Goal: Task Accomplishment & Management: Manage account settings

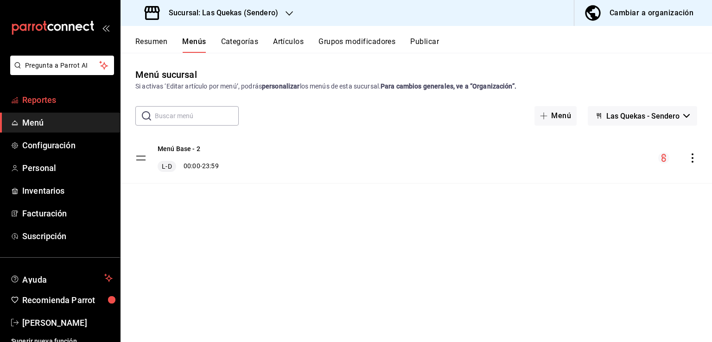
click at [43, 103] on span "Reportes" at bounding box center [67, 100] width 90 height 13
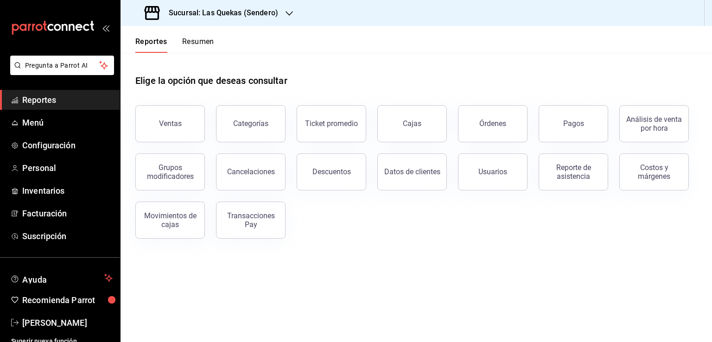
click at [265, 13] on h3 "Sucursal: Las Quekas (Sendero)" at bounding box center [219, 12] width 117 height 11
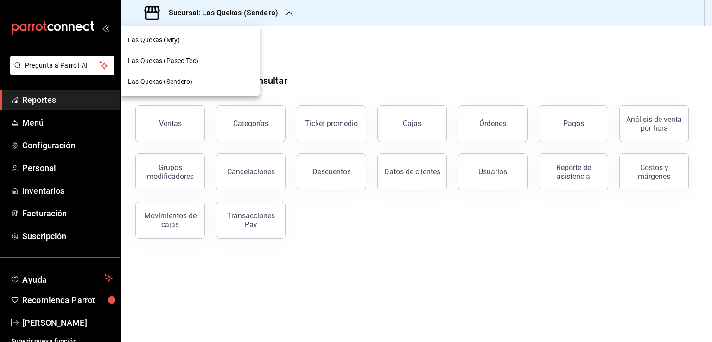
click at [178, 40] on span "Las Quekas (Mty)" at bounding box center [154, 40] width 52 height 10
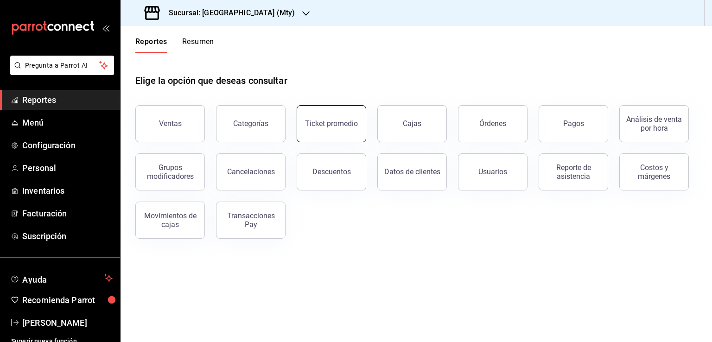
click at [332, 134] on button "Ticket promedio" at bounding box center [332, 123] width 70 height 37
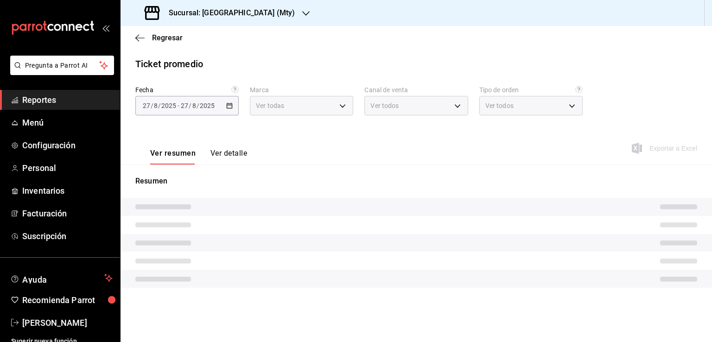
type input "eeb6ea17-fe7d-4f68-9932-f33fb42bf8d1"
type input "PARROT,UBER_EATS,RAPPI,DIDI_FOOD,ONLINE"
type input "5970a2f3-8e3a-48a5-9e07-2049224fb44a,e17f9ce6-ee0b-48e6-a449-0d5d6e47c1b9,0d227…"
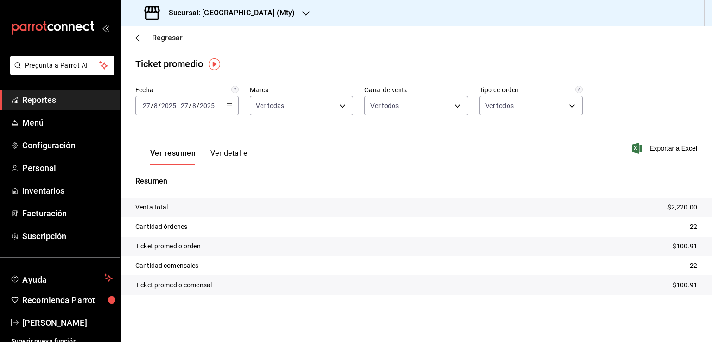
click at [138, 40] on icon "button" at bounding box center [137, 37] width 4 height 7
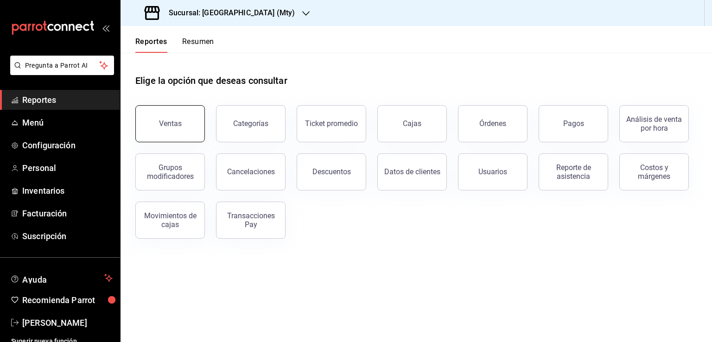
click at [174, 123] on div "Ventas" at bounding box center [170, 123] width 23 height 9
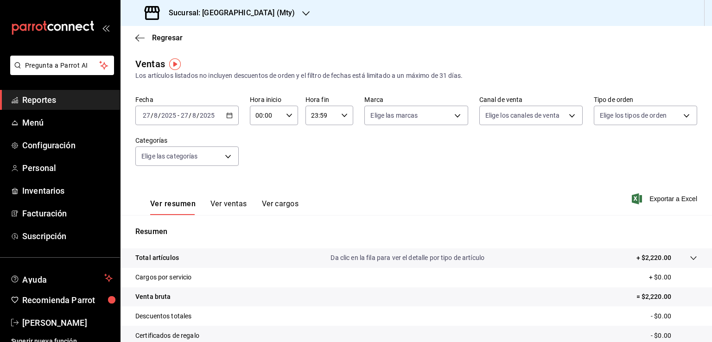
click at [228, 115] on \(Stroke\) "button" at bounding box center [229, 115] width 5 height 0
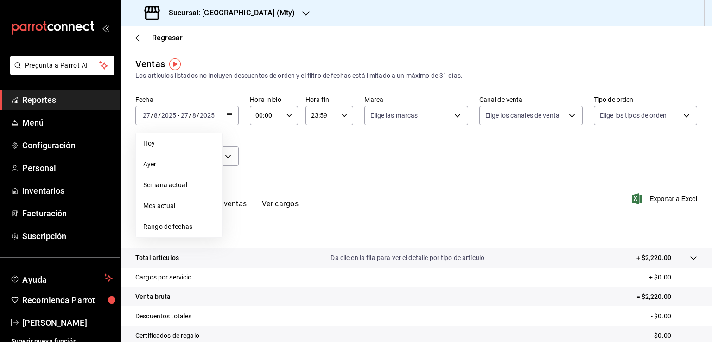
click at [174, 203] on span "Mes actual" at bounding box center [179, 206] width 72 height 10
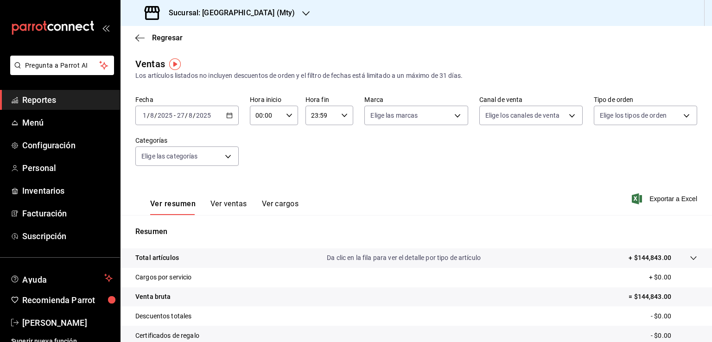
click at [50, 102] on span "Reportes" at bounding box center [67, 100] width 90 height 13
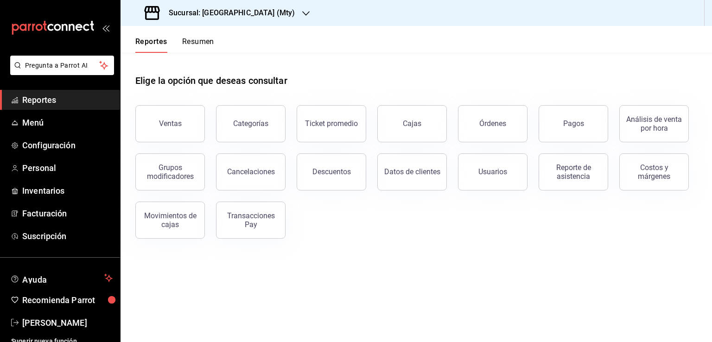
click at [203, 45] on button "Resumen" at bounding box center [198, 45] width 32 height 16
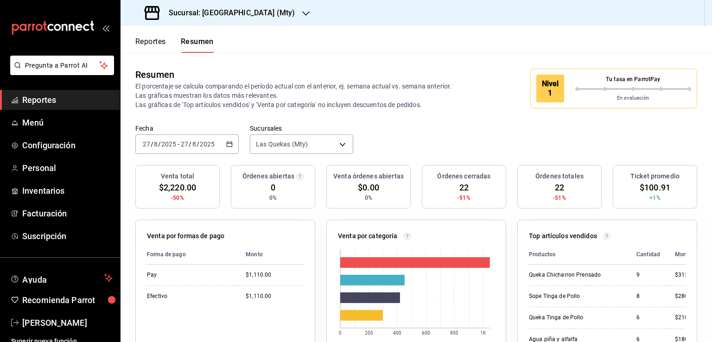
click at [228, 142] on \(Stroke\) "button" at bounding box center [230, 144] width 6 height 5
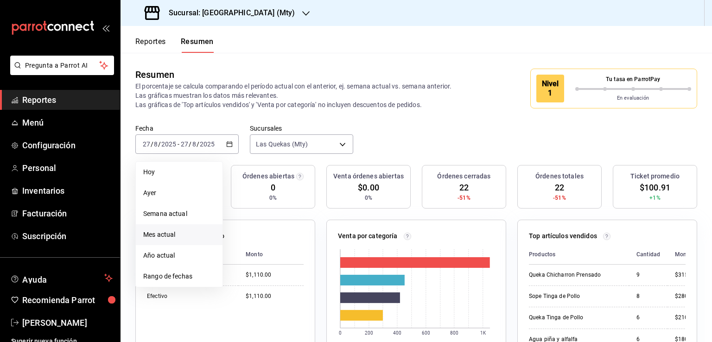
click at [171, 234] on span "Mes actual" at bounding box center [179, 235] width 72 height 10
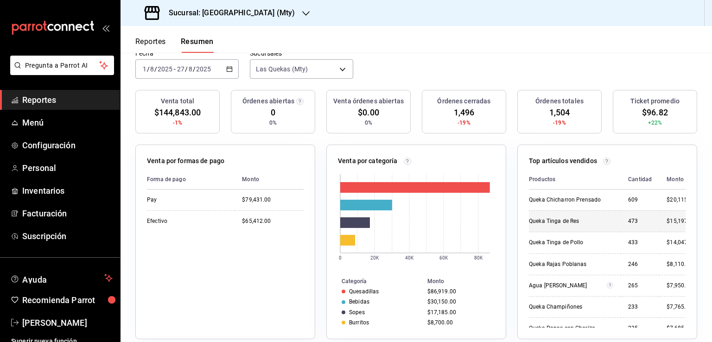
scroll to position [61, 0]
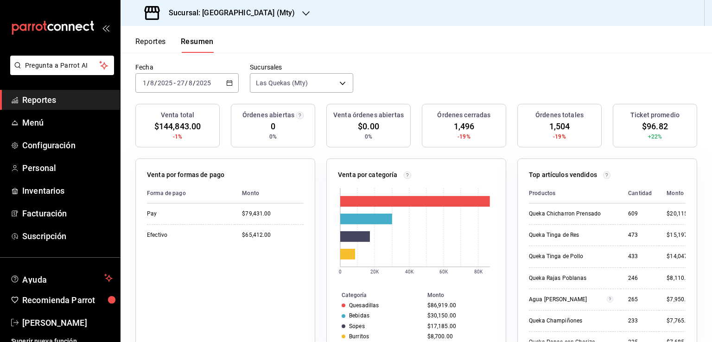
click at [45, 101] on span "Reportes" at bounding box center [67, 100] width 90 height 13
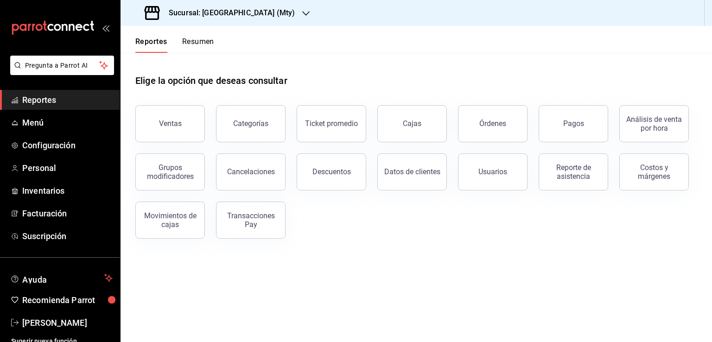
click at [268, 132] on button "Categorías" at bounding box center [251, 123] width 70 height 37
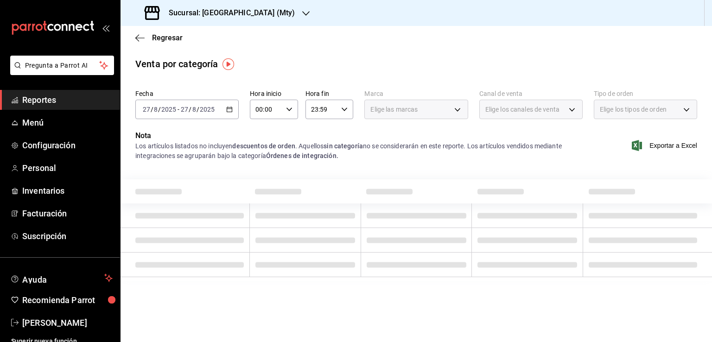
click at [230, 110] on icon "button" at bounding box center [229, 109] width 6 height 6
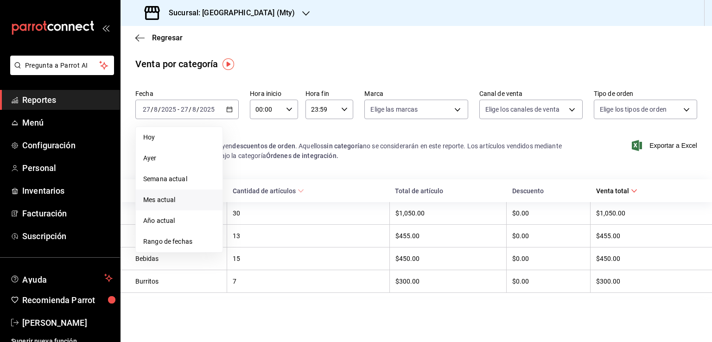
click at [176, 201] on span "Mes actual" at bounding box center [179, 200] width 72 height 10
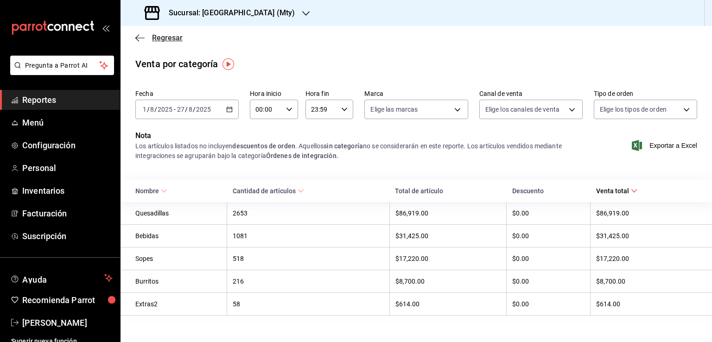
click at [140, 36] on icon "button" at bounding box center [139, 38] width 9 height 8
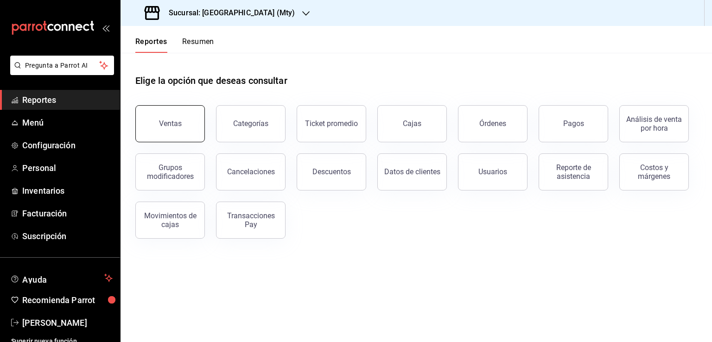
click at [195, 124] on button "Ventas" at bounding box center [170, 123] width 70 height 37
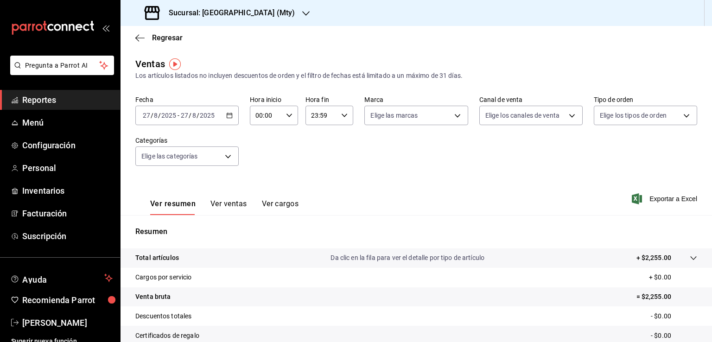
click at [226, 117] on icon "button" at bounding box center [229, 115] width 6 height 6
click at [350, 169] on div "Fecha [DATE] [DATE] - [DATE] [DATE] Hora inicio 00:00 Hora inicio Hora fin 23:5…" at bounding box center [416, 137] width 562 height 82
click at [227, 157] on body "Pregunta a Parrot AI Reportes Menú Configuración Personal Inventarios Facturaci…" at bounding box center [356, 171] width 712 height 342
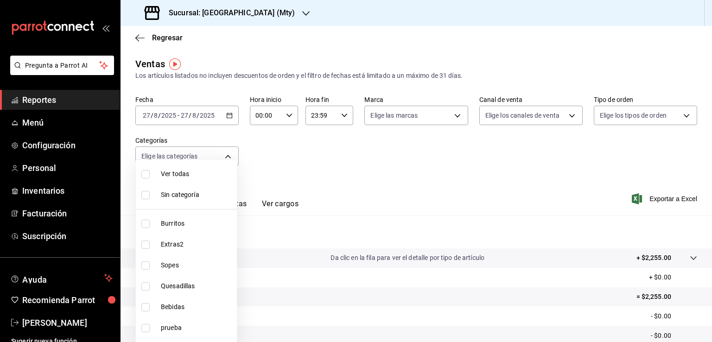
click at [144, 307] on input "checkbox" at bounding box center [145, 307] width 8 height 8
checkbox input "true"
type input "957f9850-1420-41c9-9802-10b650d974ca"
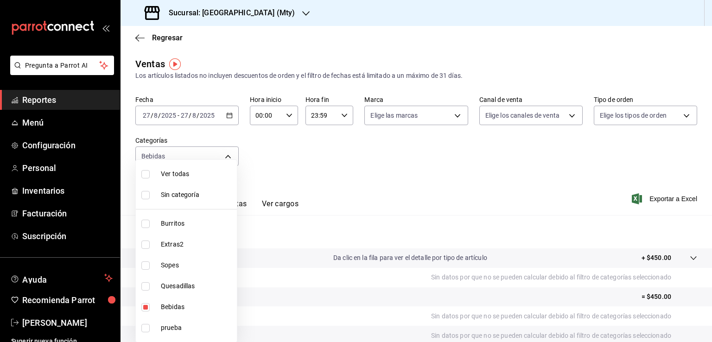
click at [457, 186] on div at bounding box center [356, 171] width 712 height 342
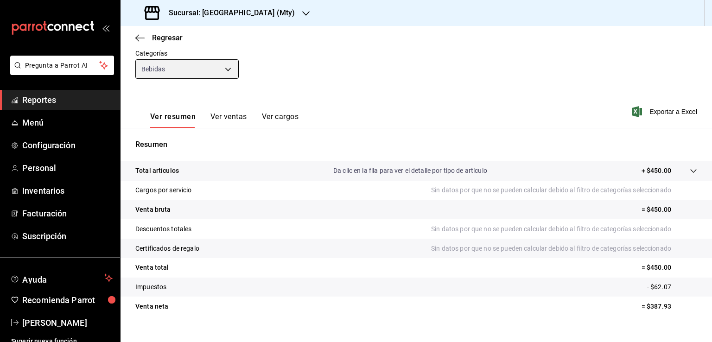
scroll to position [93, 0]
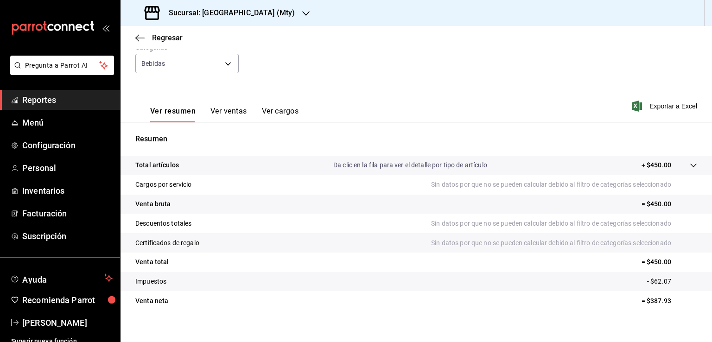
click at [233, 110] on button "Ver ventas" at bounding box center [229, 115] width 37 height 16
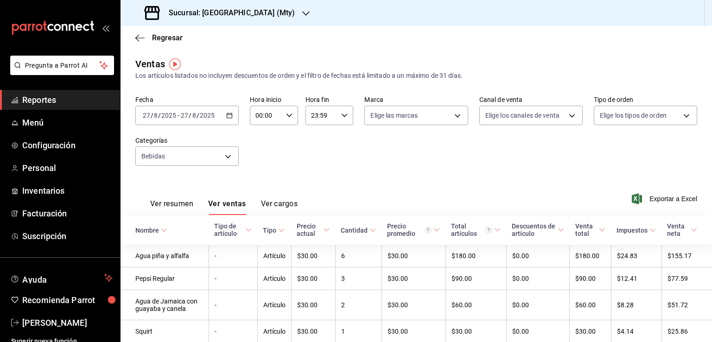
click at [227, 120] on div "[DATE] [DATE] - [DATE] [DATE]" at bounding box center [186, 115] width 103 height 19
click at [171, 203] on span "Mes actual" at bounding box center [179, 206] width 72 height 10
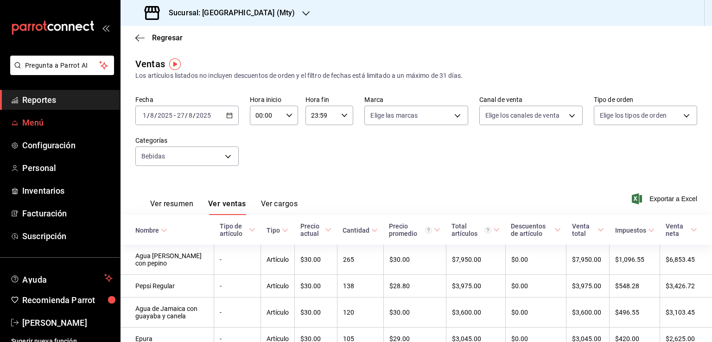
click at [40, 121] on span "Menú" at bounding box center [67, 122] width 90 height 13
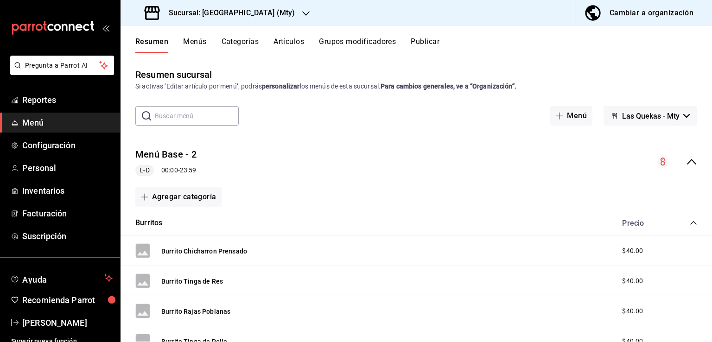
click at [241, 12] on h3 "Sucursal: [GEOGRAPHIC_DATA] (Mty)" at bounding box center [228, 12] width 134 height 11
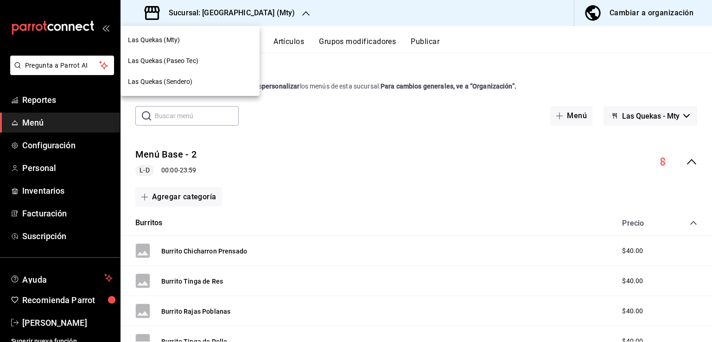
click at [185, 82] on span "Las Quekas (Sendero)" at bounding box center [160, 82] width 65 height 10
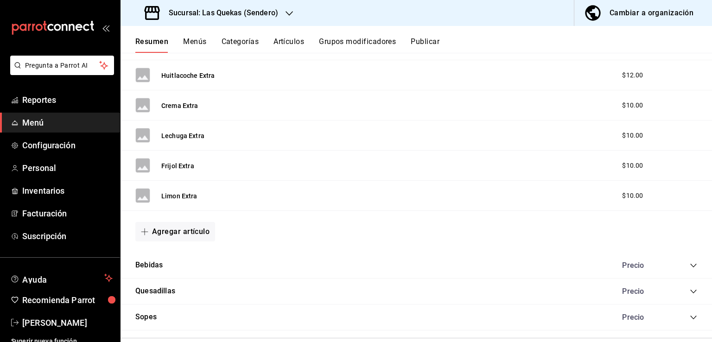
scroll to position [768, 0]
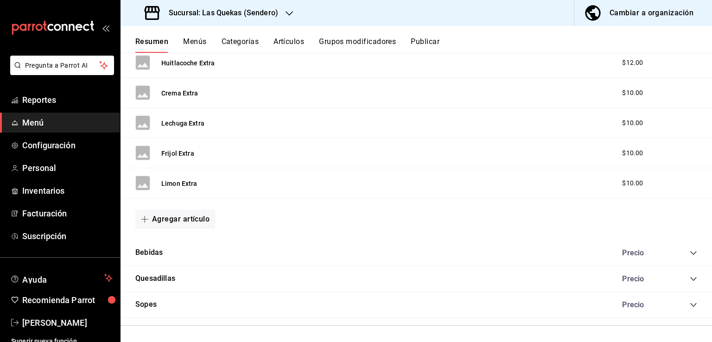
click at [690, 249] on icon "collapse-category-row" at bounding box center [693, 252] width 7 height 7
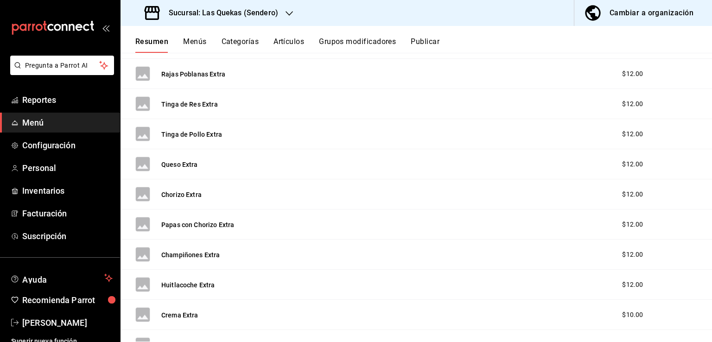
scroll to position [470, 0]
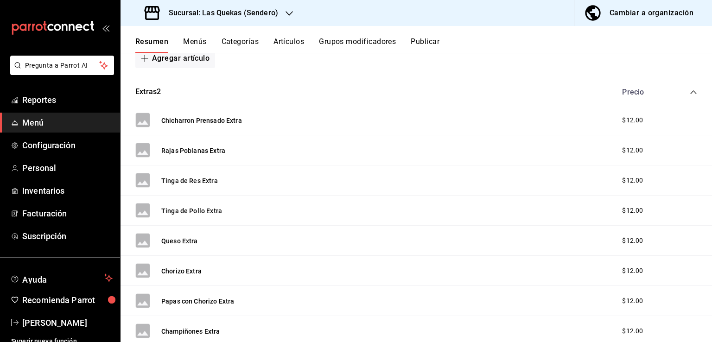
click at [233, 13] on h3 "Sucursal: Las Quekas (Sendero)" at bounding box center [219, 12] width 117 height 11
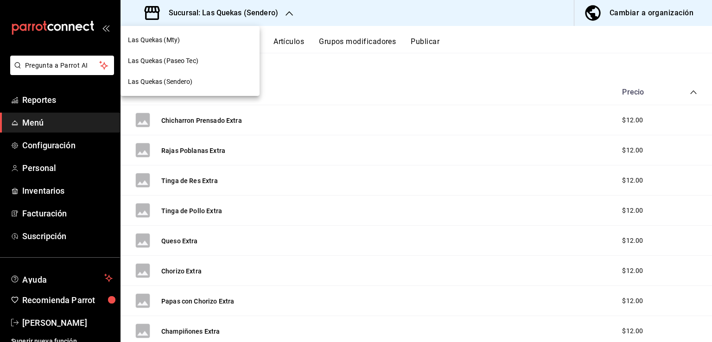
click at [48, 43] on div at bounding box center [356, 171] width 712 height 342
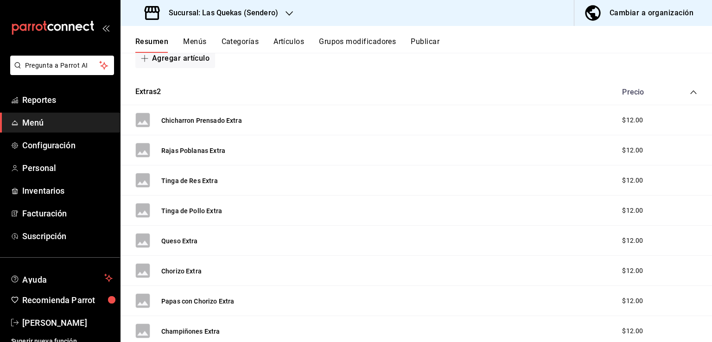
click at [639, 16] on div "Cambiar a organización" at bounding box center [652, 12] width 84 height 13
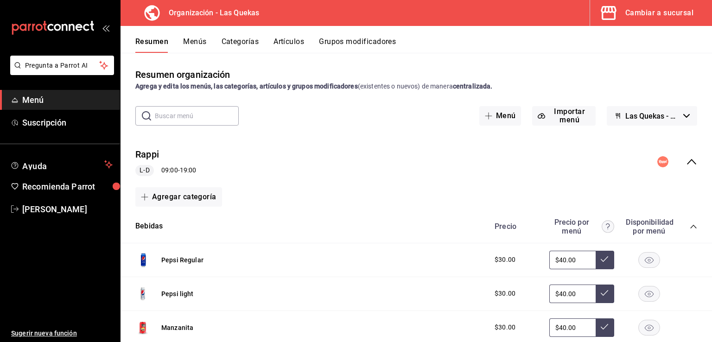
click at [202, 41] on button "Menús" at bounding box center [194, 45] width 23 height 16
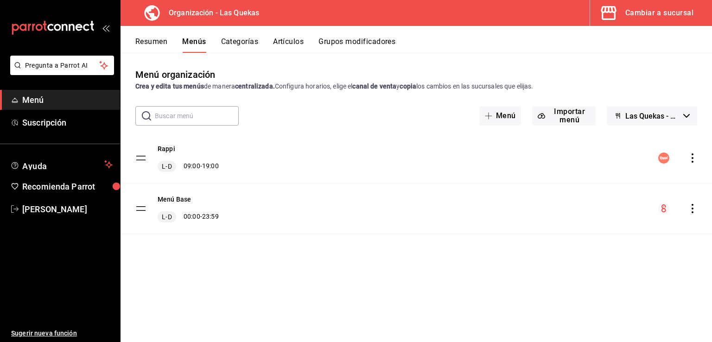
click at [103, 26] on icon "open_drawer_menu" at bounding box center [105, 27] width 7 height 7
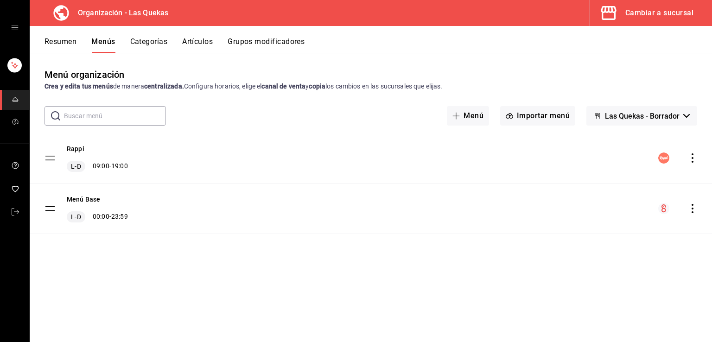
click at [60, 38] on button "Resumen" at bounding box center [61, 45] width 32 height 16
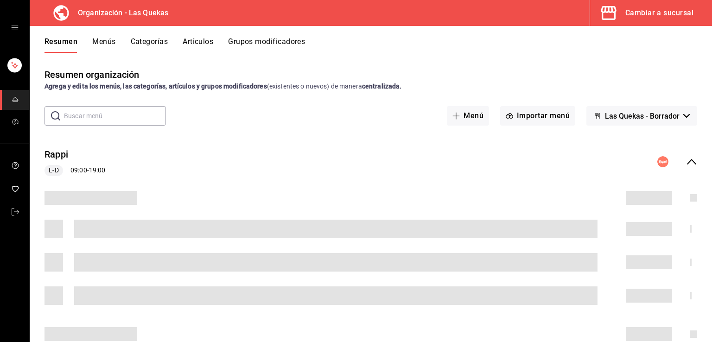
click at [13, 27] on icon "open drawer" at bounding box center [14, 27] width 7 height 7
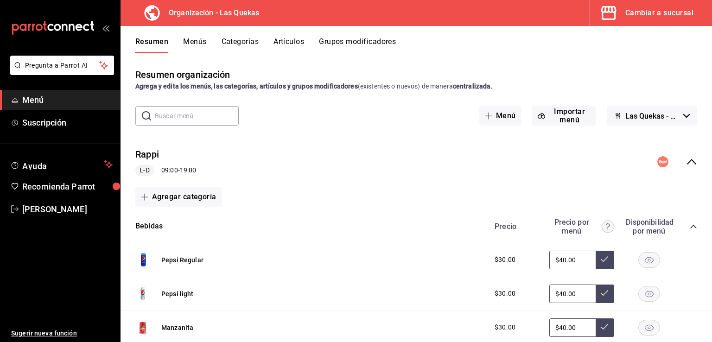
click at [30, 102] on span "Menú" at bounding box center [67, 100] width 90 height 13
click at [647, 13] on div "Cambiar a sucursal" at bounding box center [660, 12] width 68 height 13
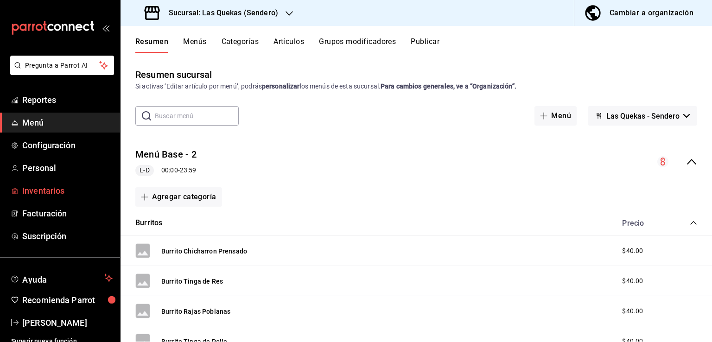
click at [53, 192] on span "Inventarios" at bounding box center [67, 191] width 90 height 13
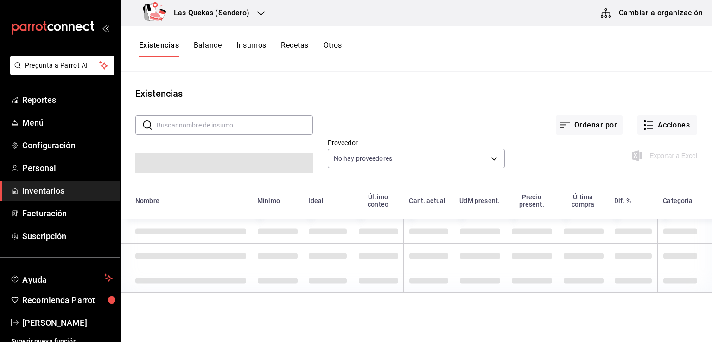
click at [642, 11] on button "Cambiar a organización" at bounding box center [652, 13] width 104 height 26
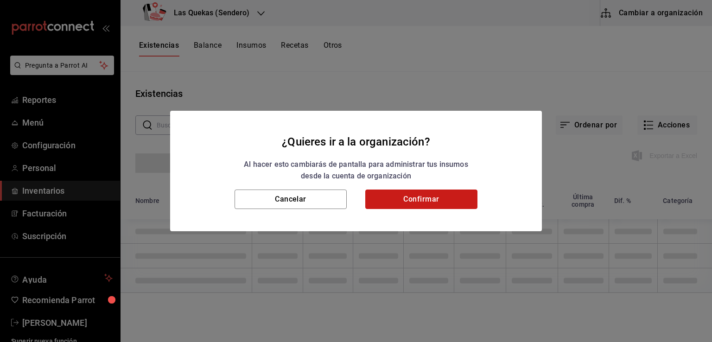
click at [424, 199] on button "Confirmar" at bounding box center [421, 199] width 112 height 19
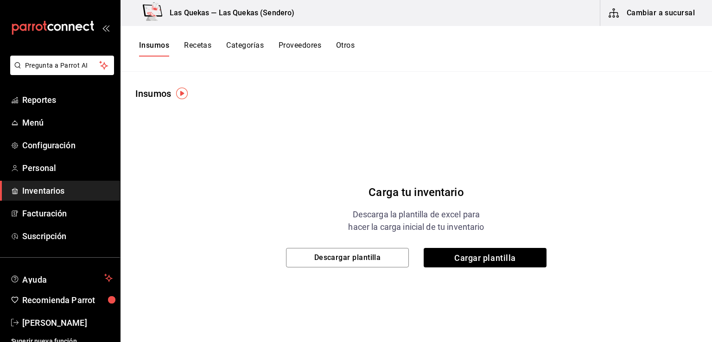
click at [202, 45] on button "Recetas" at bounding box center [197, 49] width 27 height 16
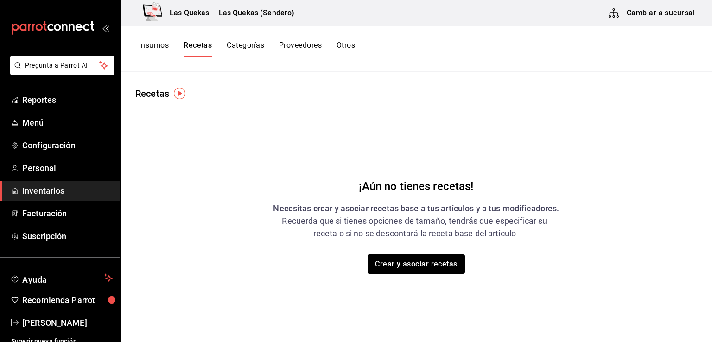
click at [257, 45] on button "Categorías" at bounding box center [246, 49] width 38 height 16
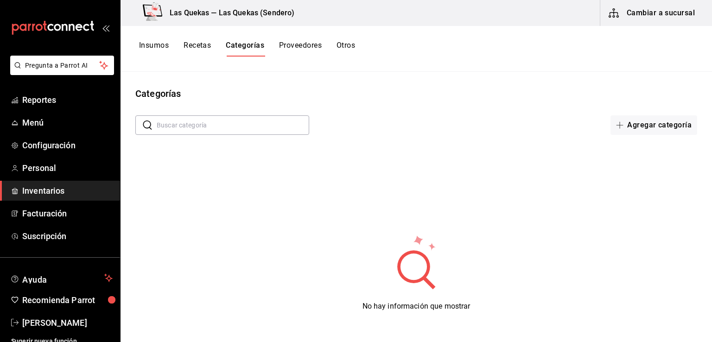
click at [311, 45] on button "Proveedores" at bounding box center [300, 49] width 43 height 16
click at [161, 46] on button "Insumos" at bounding box center [154, 49] width 30 height 16
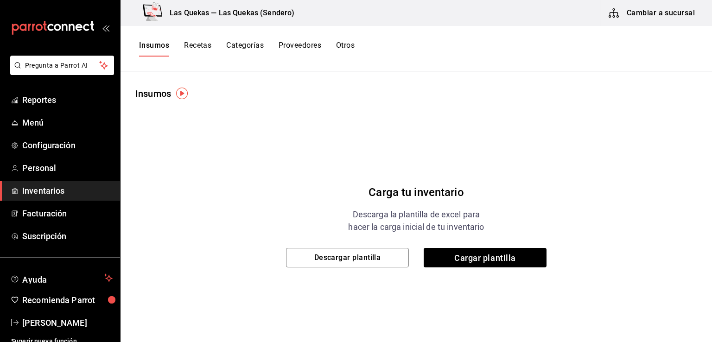
click at [272, 13] on h3 "Las Quekas — Las Quekas (Sendero)" at bounding box center [228, 12] width 132 height 11
click at [635, 10] on button "Cambiar a sucursal" at bounding box center [652, 13] width 104 height 26
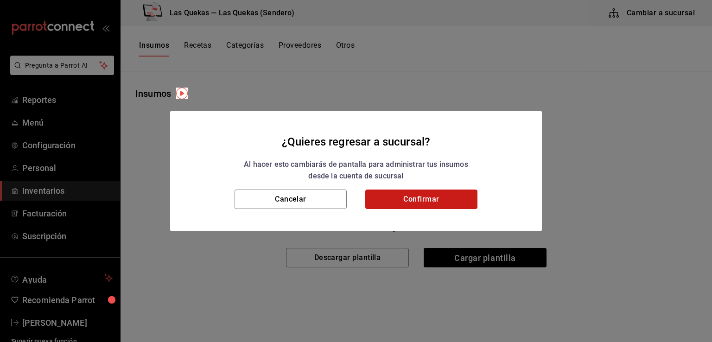
click at [441, 199] on button "Confirmar" at bounding box center [421, 199] width 112 height 19
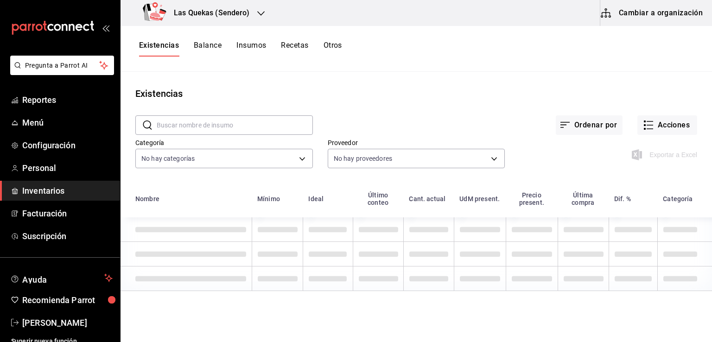
click at [242, 8] on h3 "Las Quekas (Sendero)" at bounding box center [207, 12] width 83 height 11
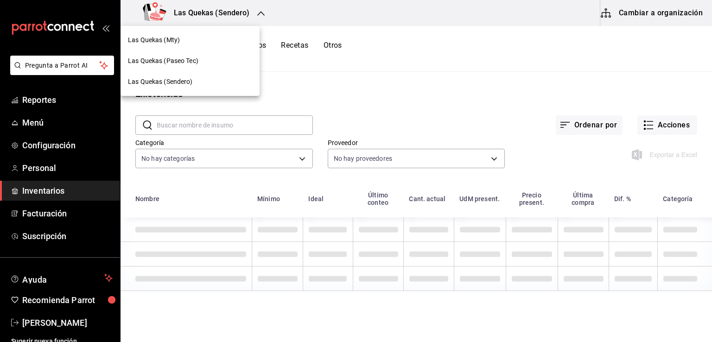
click at [172, 44] on span "Las Quekas (Mty)" at bounding box center [154, 40] width 52 height 10
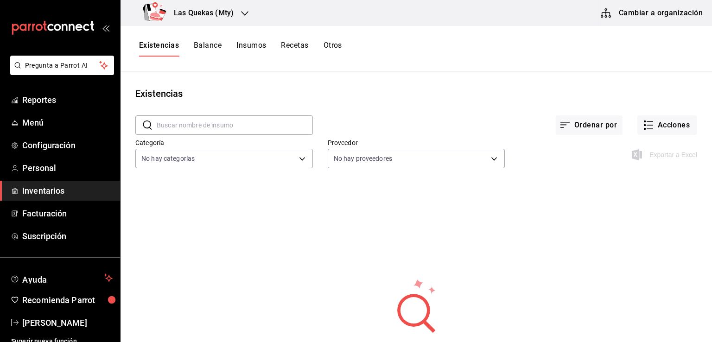
click at [47, 193] on span "Inventarios" at bounding box center [67, 191] width 90 height 13
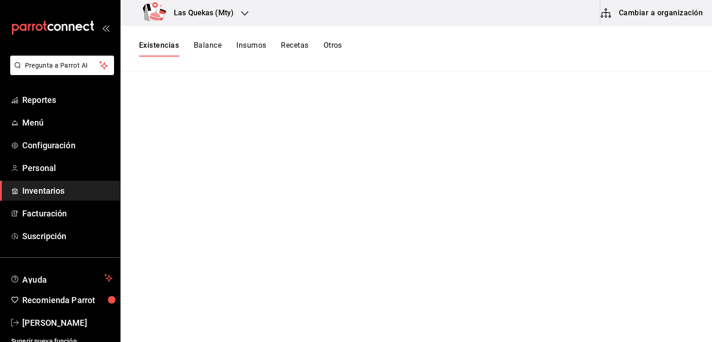
click at [655, 14] on button "Cambiar a organización" at bounding box center [652, 13] width 104 height 26
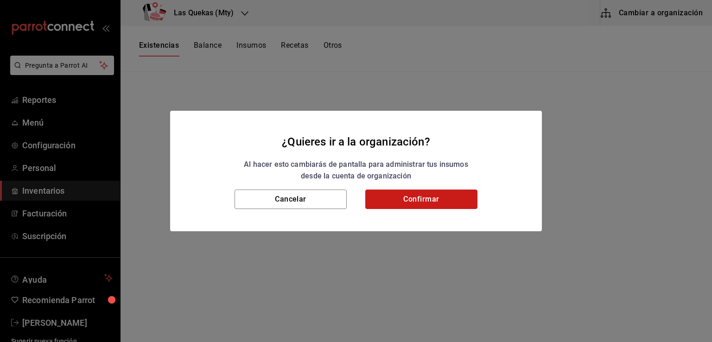
click at [438, 203] on button "Confirmar" at bounding box center [421, 199] width 112 height 19
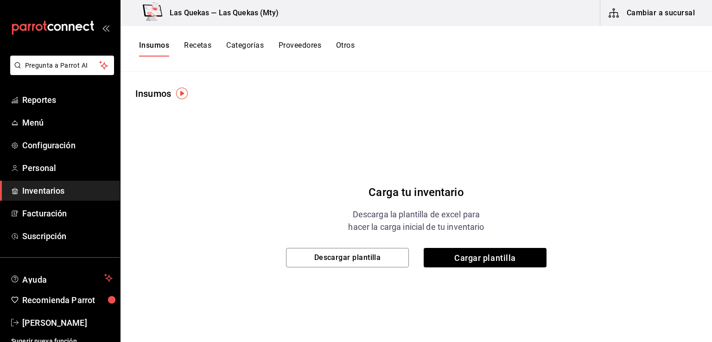
click at [183, 95] on img "button" at bounding box center [182, 94] width 12 height 12
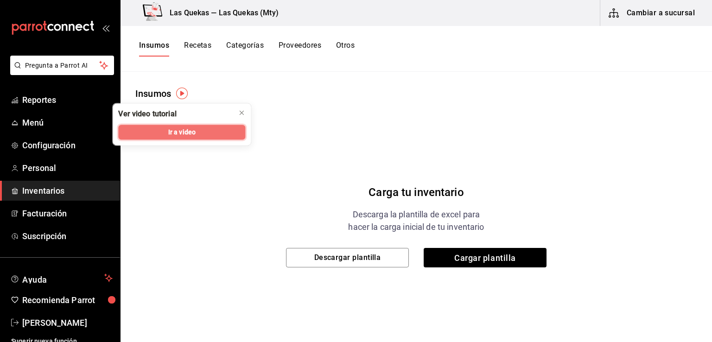
click at [193, 137] on button "Ir a video" at bounding box center [181, 132] width 127 height 15
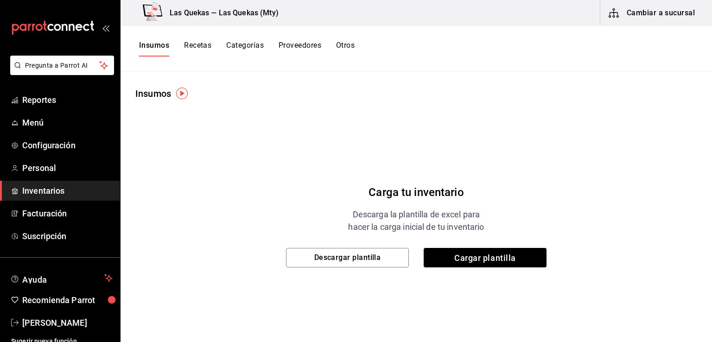
click at [203, 45] on button "Recetas" at bounding box center [197, 49] width 27 height 16
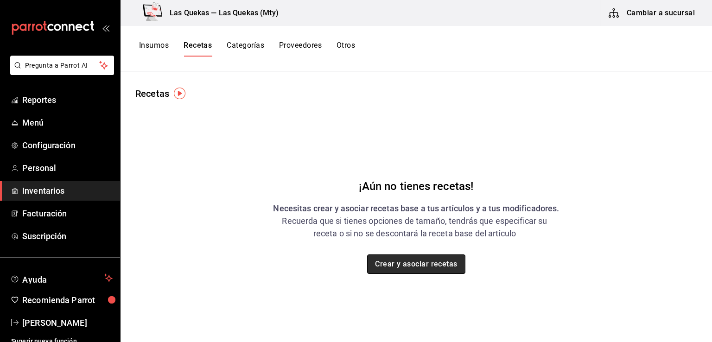
click at [424, 265] on button "Crear y asociar recetas" at bounding box center [416, 264] width 98 height 19
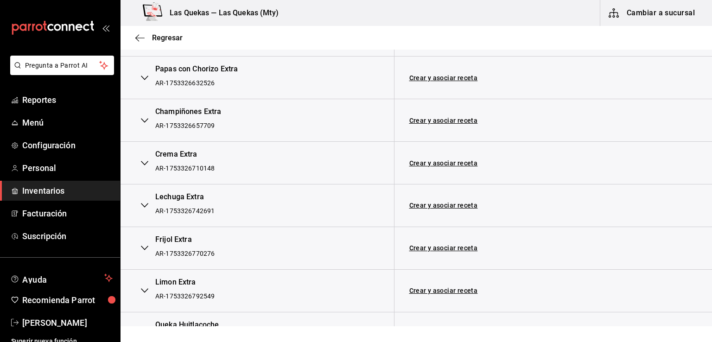
scroll to position [927, 0]
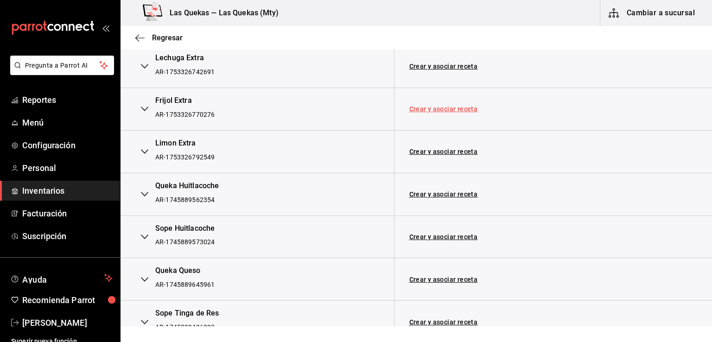
click at [467, 106] on link "Crear y asociar receta" at bounding box center [443, 109] width 69 height 6
click at [602, 108] on link "Quitar receta" at bounding box center [614, 109] width 41 height 6
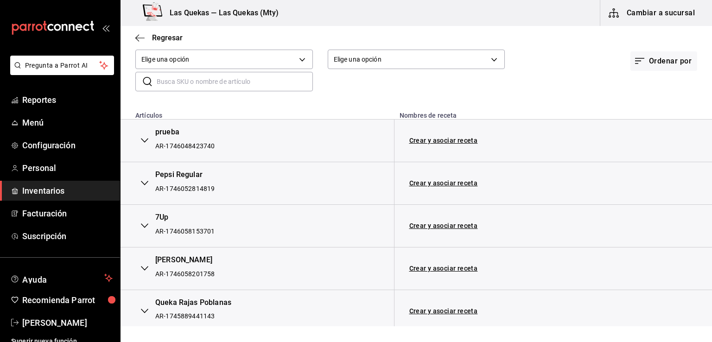
scroll to position [93, 0]
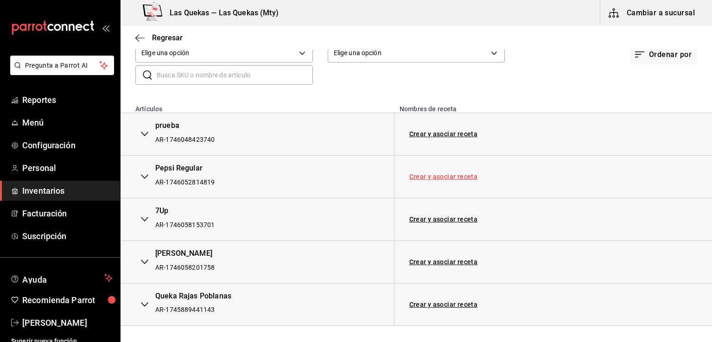
click at [424, 177] on link "Crear y asociar receta" at bounding box center [443, 176] width 69 height 6
click at [603, 177] on link "Quitar receta" at bounding box center [614, 176] width 41 height 6
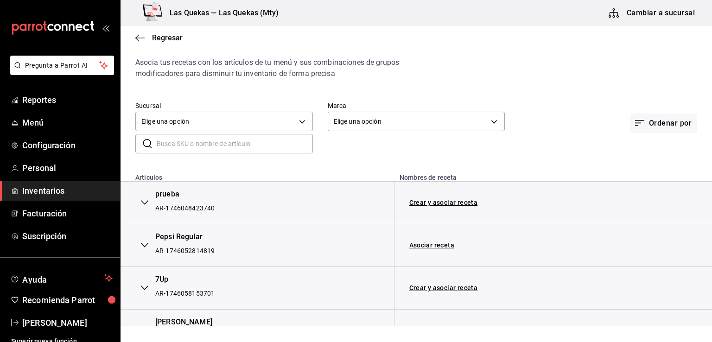
scroll to position [0, 0]
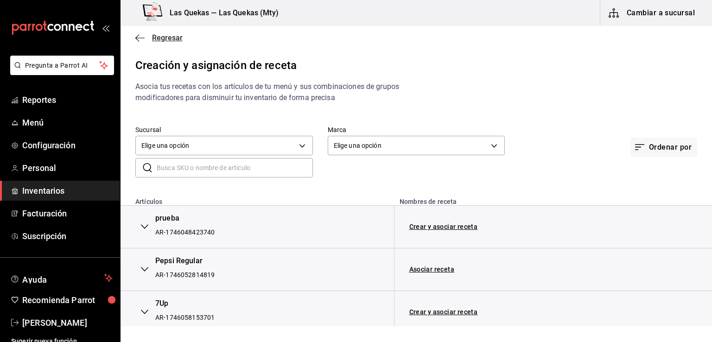
click at [135, 34] on icon "button" at bounding box center [139, 38] width 9 height 8
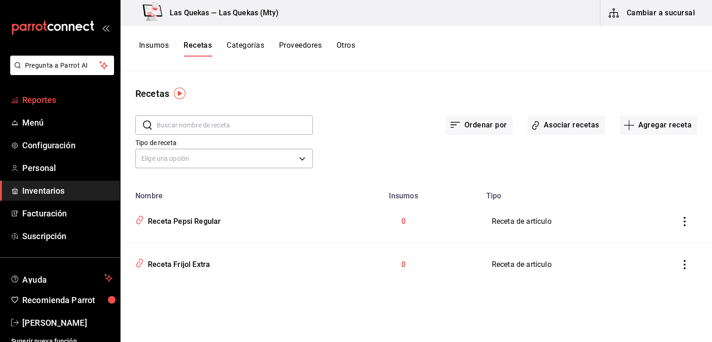
click at [31, 101] on span "Reportes" at bounding box center [67, 100] width 90 height 13
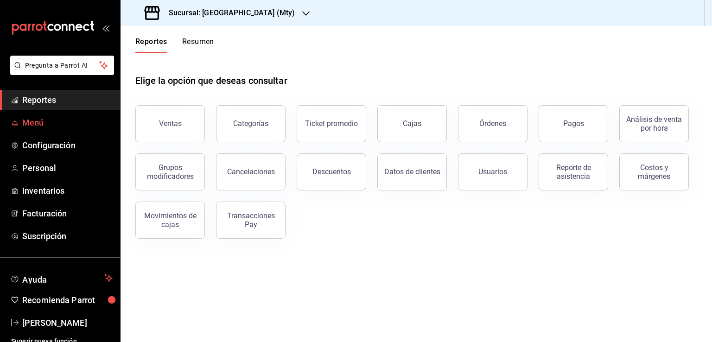
click at [40, 121] on span "Menú" at bounding box center [67, 122] width 90 height 13
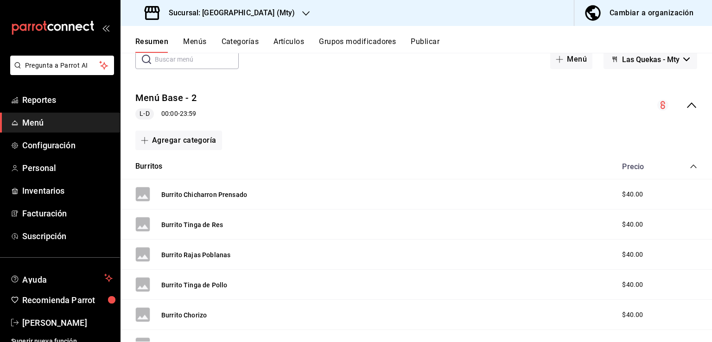
scroll to position [93, 0]
